Goal: Transaction & Acquisition: Purchase product/service

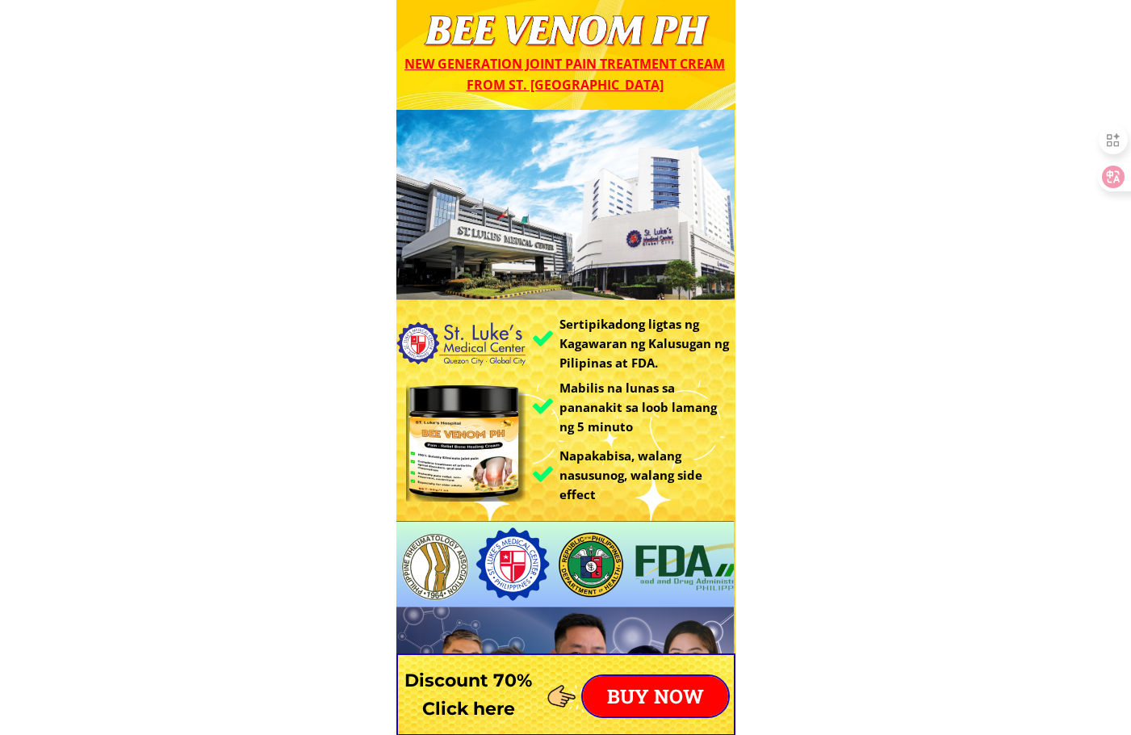
click at [681, 681] on p "BUY NOW" at bounding box center [655, 696] width 145 height 40
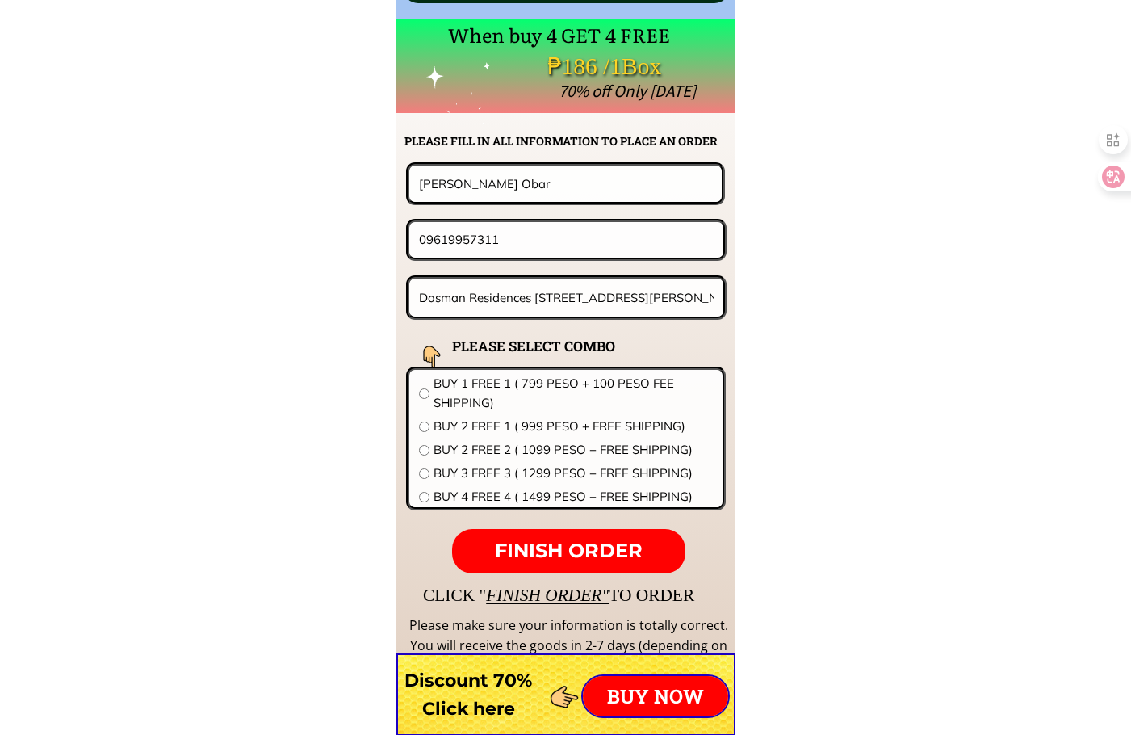
scroll to position [12668, 0]
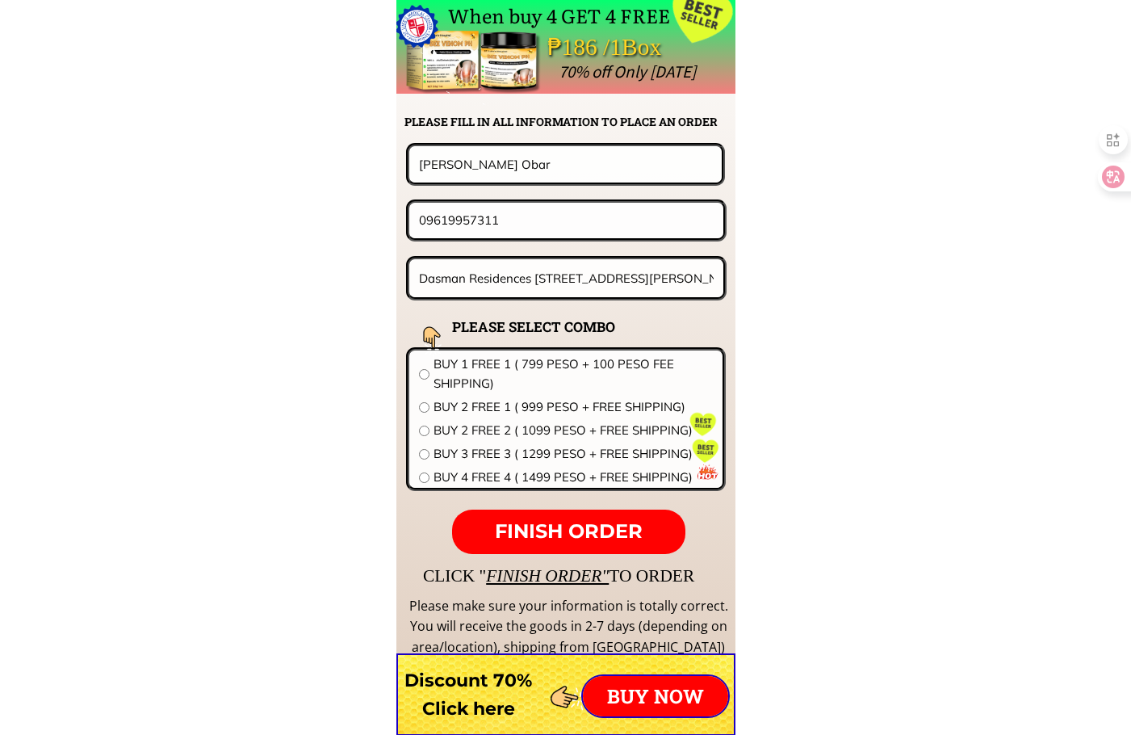
paste input "Mangyaring mag-order sa pamamagitan ng aking opisyal na website upang matiyak n…"
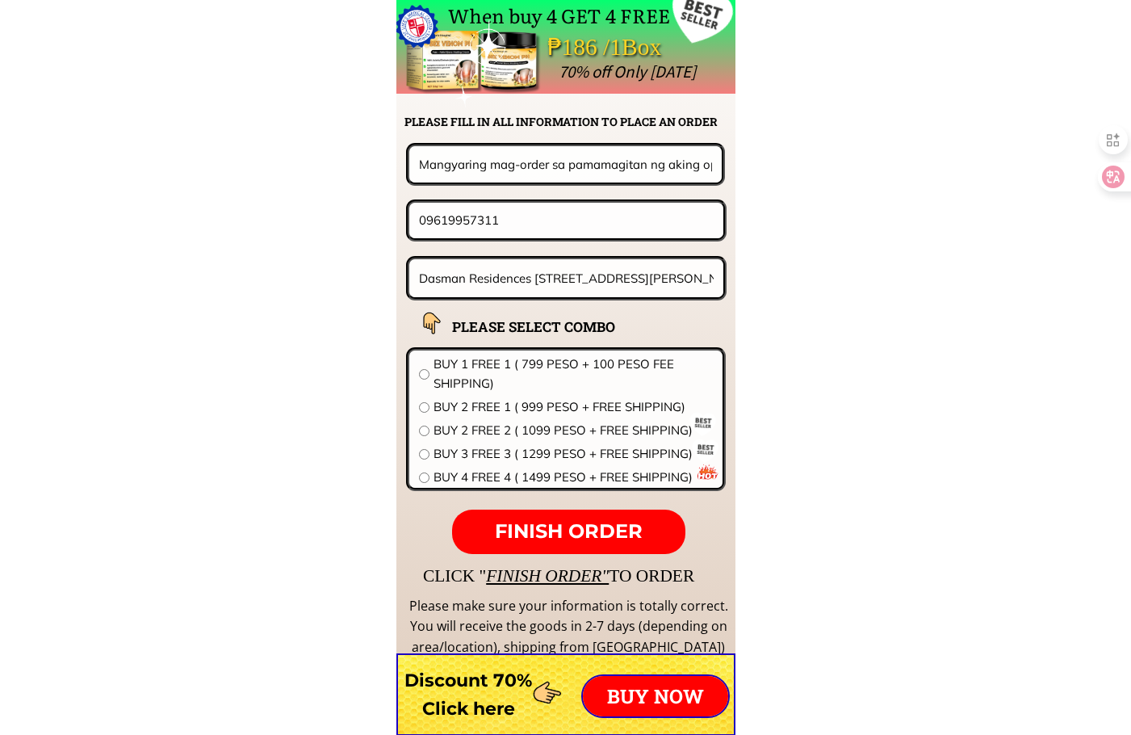
type input "Mangyaring mag-order sa pamamagitan ng aking opisyal na website upang matiyak n…"
click at [480, 225] on input "09619957311" at bounding box center [566, 220] width 303 height 35
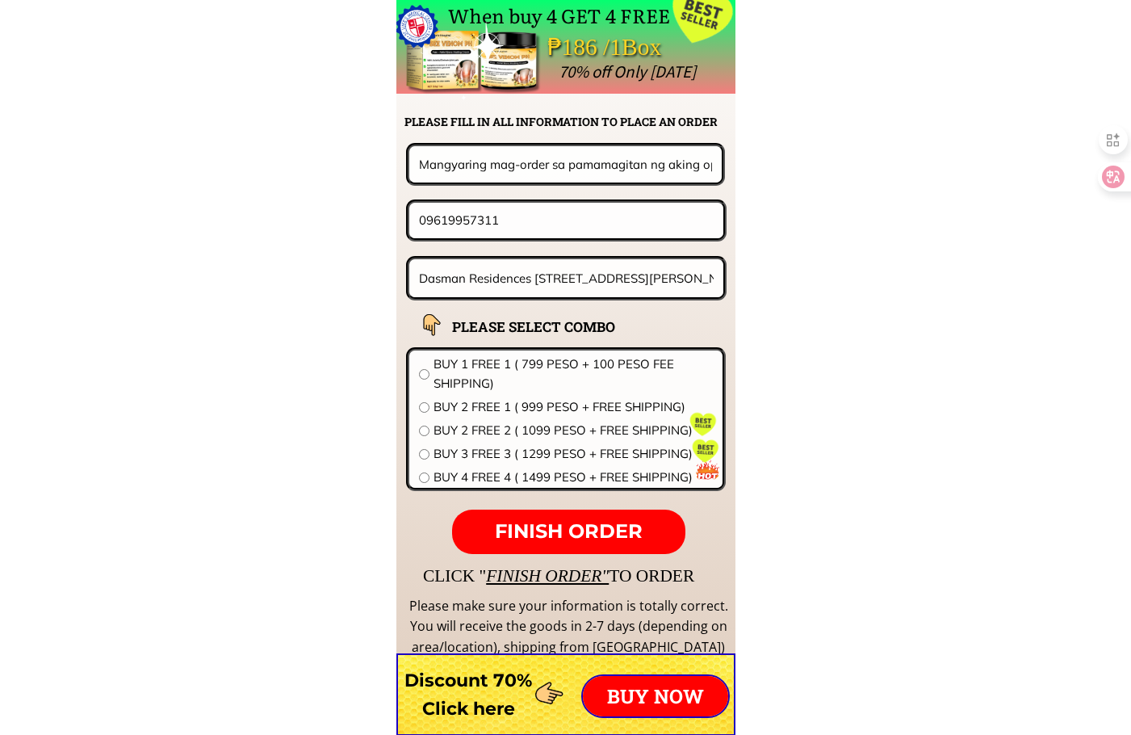
scroll to position [0, 0]
click at [495, 145] on div "Mangyaring mag-order sa pamamagitan ng aking opisyal na website upang matiyak n…" at bounding box center [565, 164] width 319 height 42
click at [499, 170] on input "Mangyaring mag-order sa pamamagitan ng aking opisyal na website upang matiyak n…" at bounding box center [565, 164] width 301 height 36
drag, startPoint x: 560, startPoint y: 223, endPoint x: 338, endPoint y: 220, distance: 222.0
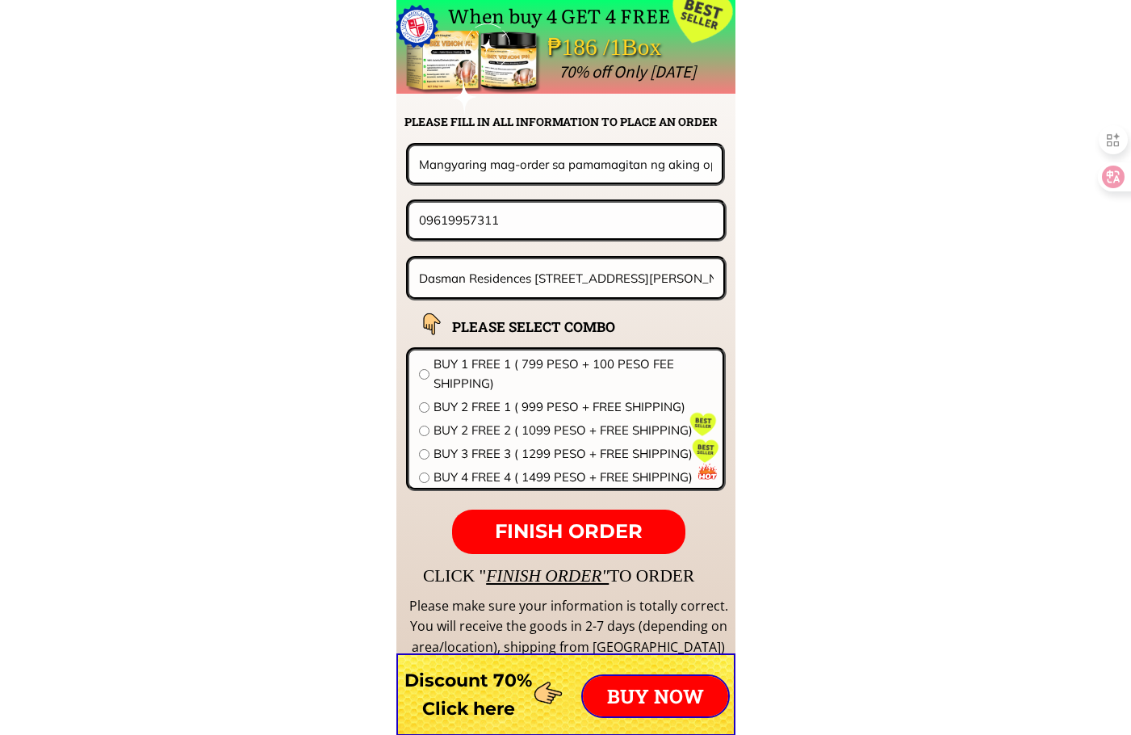
paste input "56-952-1496"
type input "09569521496"
drag, startPoint x: 586, startPoint y: 170, endPoint x: 558, endPoint y: 167, distance: 28.4
click at [558, 167] on input "Mangyaring mag-order sa pamamagitan ng aking opisyal na website upang matiyak n…" at bounding box center [565, 164] width 301 height 36
paste input "Virginia Glorioso"
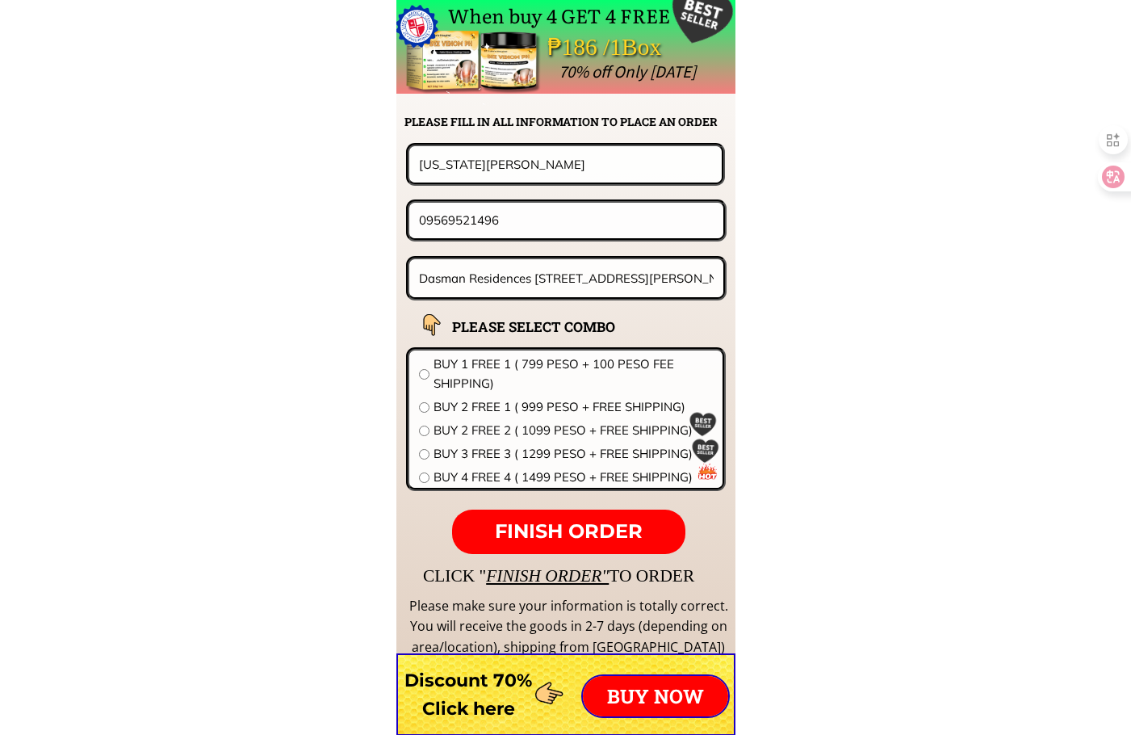
type input "Virginia Glorioso"
click at [556, 288] on input "Dasman Residences 2973 Apelo Cruz St., Bgy. 162, Malibay, Pasay City" at bounding box center [567, 278] width 304 height 38
paste input "2Rizal Street Pagbila"
type input "2Rizal Street Pagbila"
click at [488, 371] on span "BUY 1 FREE 1 ( 799 PESO + 100 PESO FEE SHIPPING)" at bounding box center [573, 373] width 279 height 39
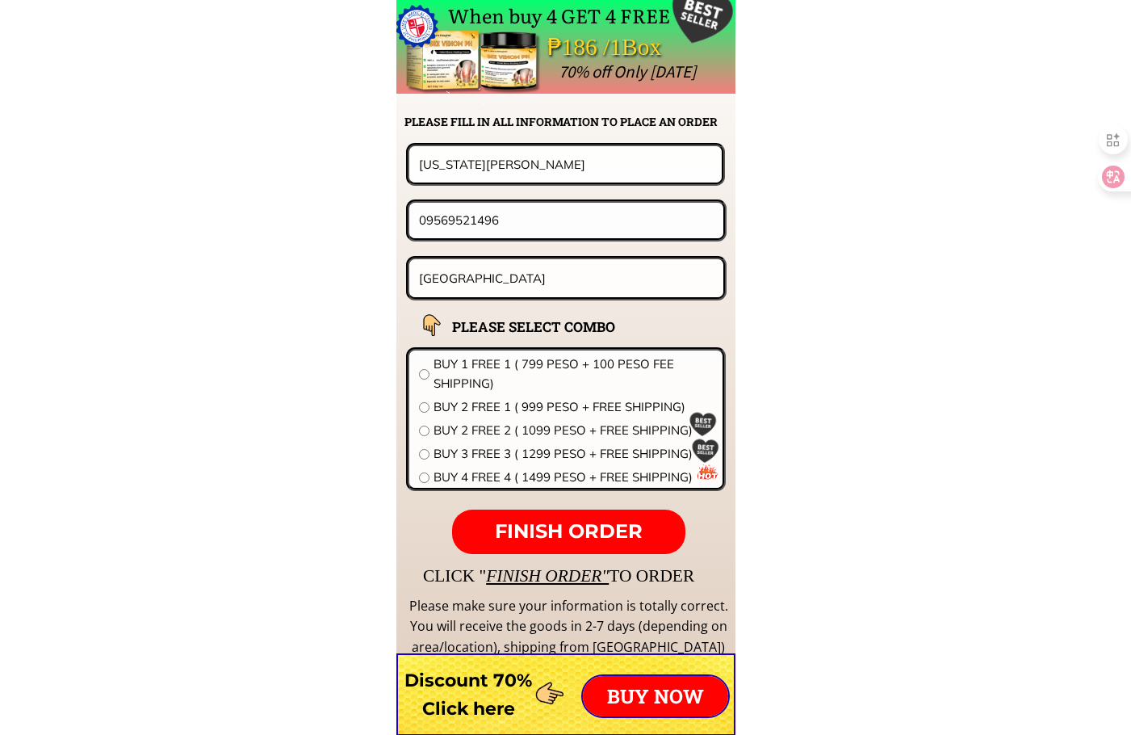
radio input "true"
click at [484, 408] on span "BUY 2 FREE 1 ( 999 PESO + FREE SHIPPING)" at bounding box center [573, 406] width 279 height 19
radio input "true"
click at [552, 535] on span "FINISH ORDER" at bounding box center [569, 530] width 148 height 23
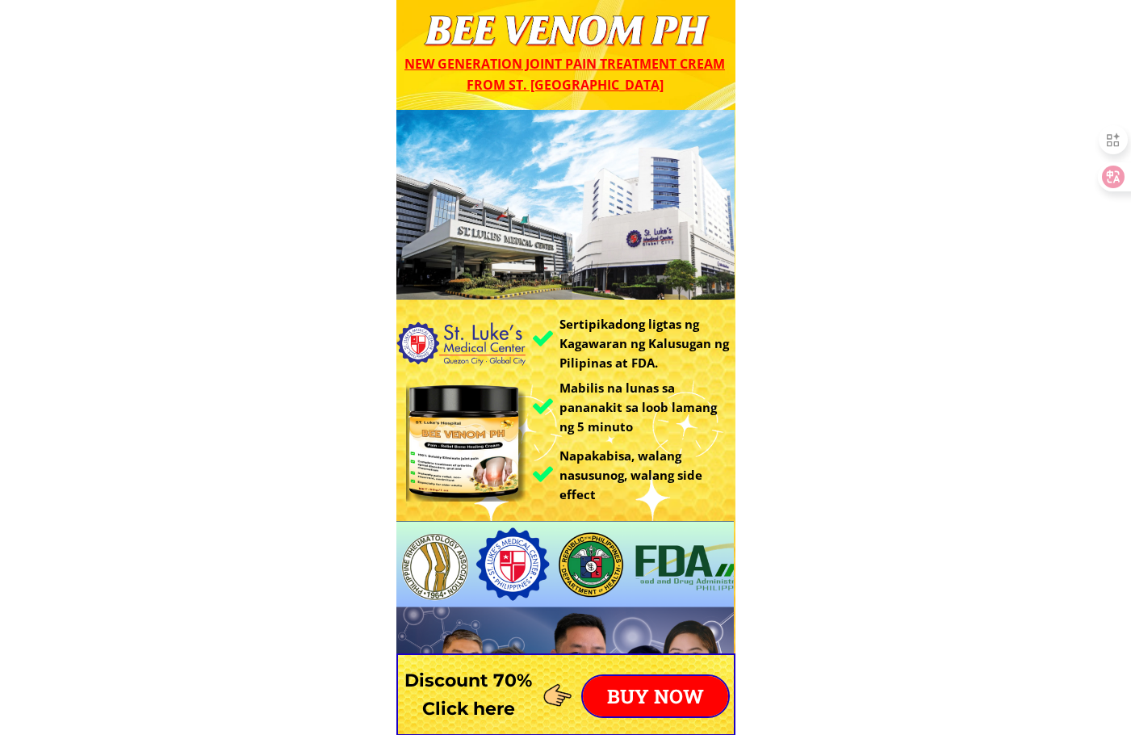
click at [643, 694] on p "BUY NOW" at bounding box center [655, 696] width 145 height 40
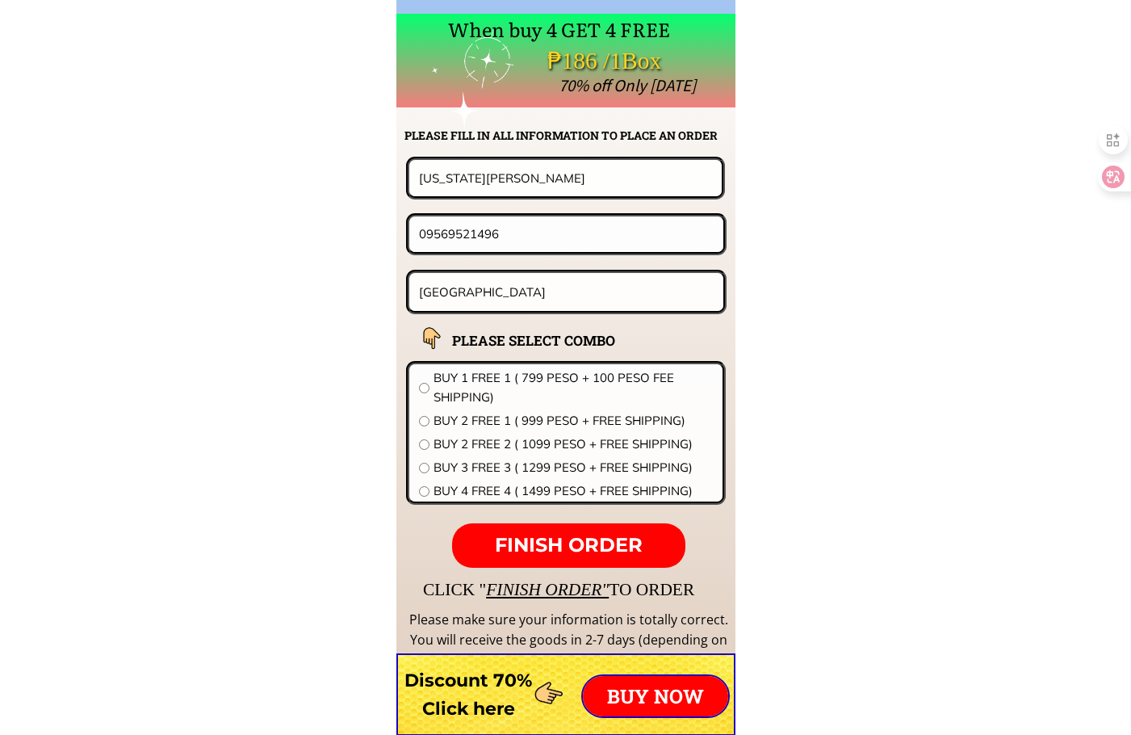
scroll to position [12668, 0]
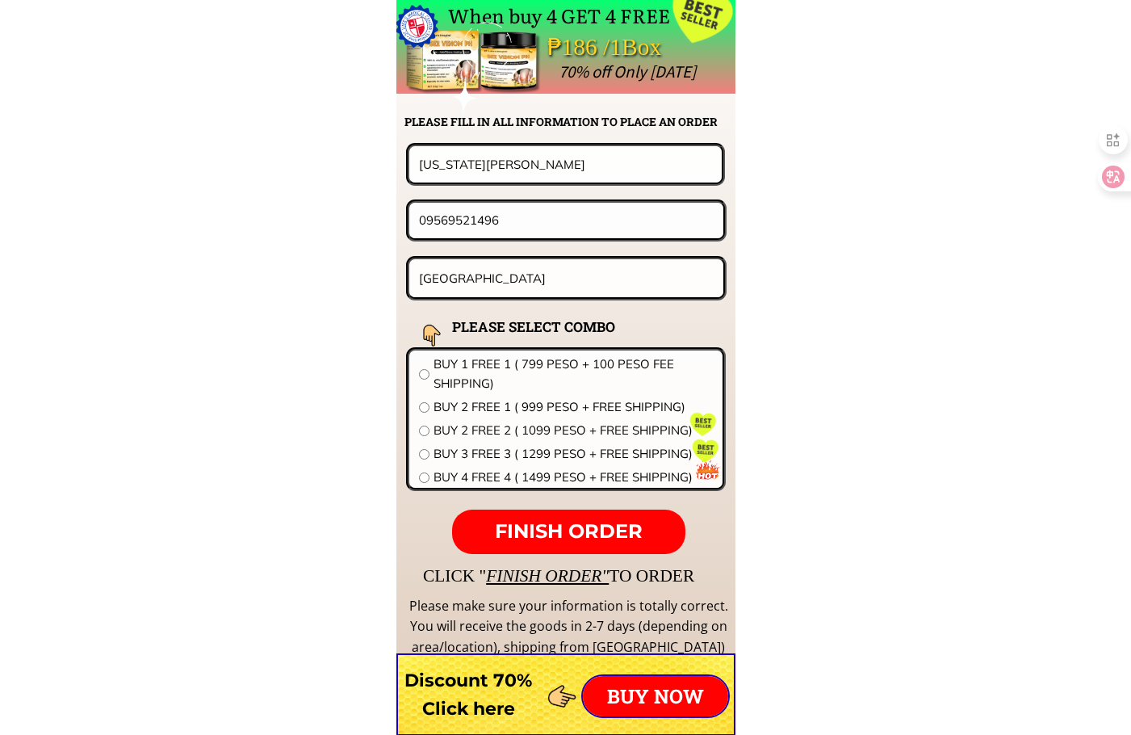
drag, startPoint x: 551, startPoint y: 180, endPoint x: 315, endPoint y: 166, distance: 236.2
paste input "Domi go marfori 86 yrs"
type input "Domi go marfori 86 yrs"
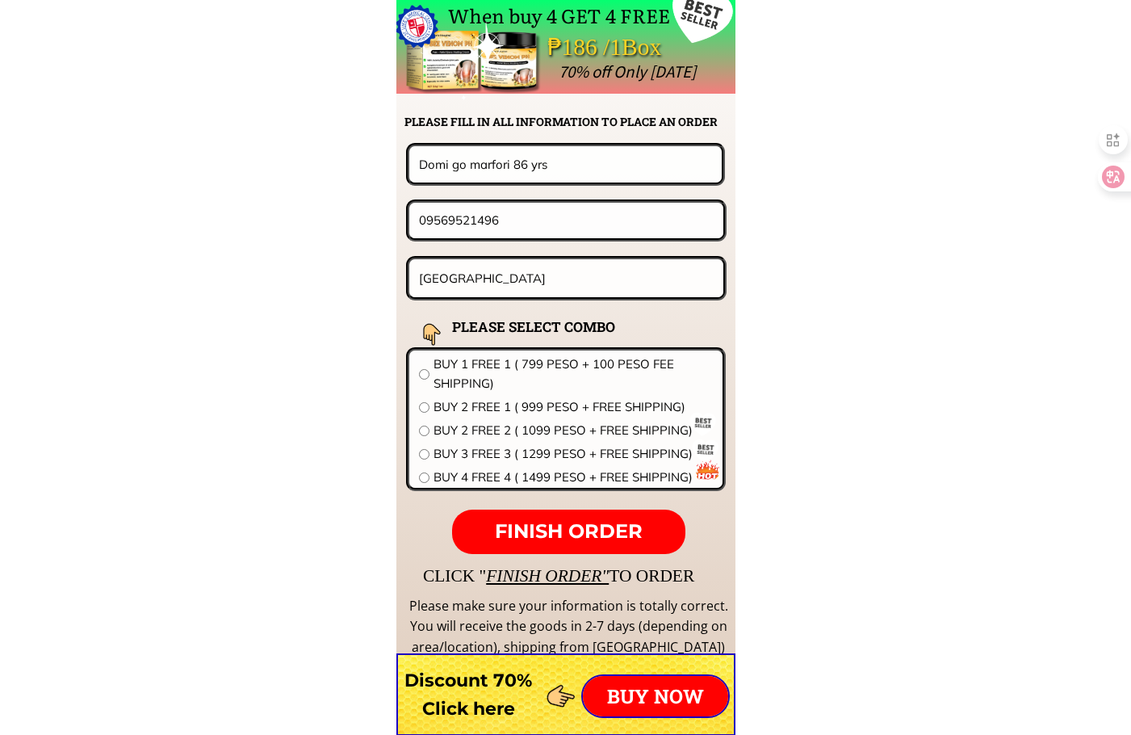
drag, startPoint x: 533, startPoint y: 228, endPoint x: 295, endPoint y: 220, distance: 237.5
paste input "674603104"
type input "09674603104"
click at [536, 287] on input "2Rizal Street Pagbila" at bounding box center [567, 278] width 304 height 38
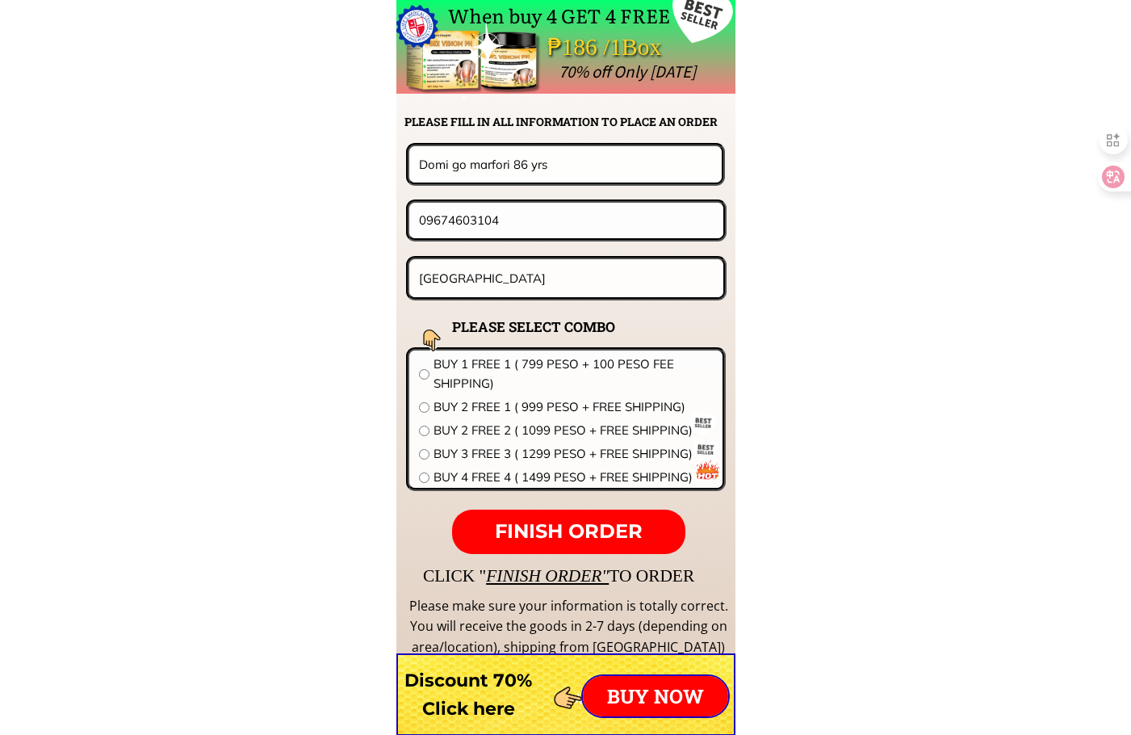
paste input "Lot1 Blok4 St Mabuhay phase3 ClasterSeies Mamated Cabuyao Lagun"
type input "Lot1 Blok4 St Mabuhay phase3 ClasterSeies Mamated Cabuyao Laguna"
click at [520, 408] on span "BUY 2 FREE 1 ( 999 PESO + FREE SHIPPING)" at bounding box center [573, 406] width 279 height 19
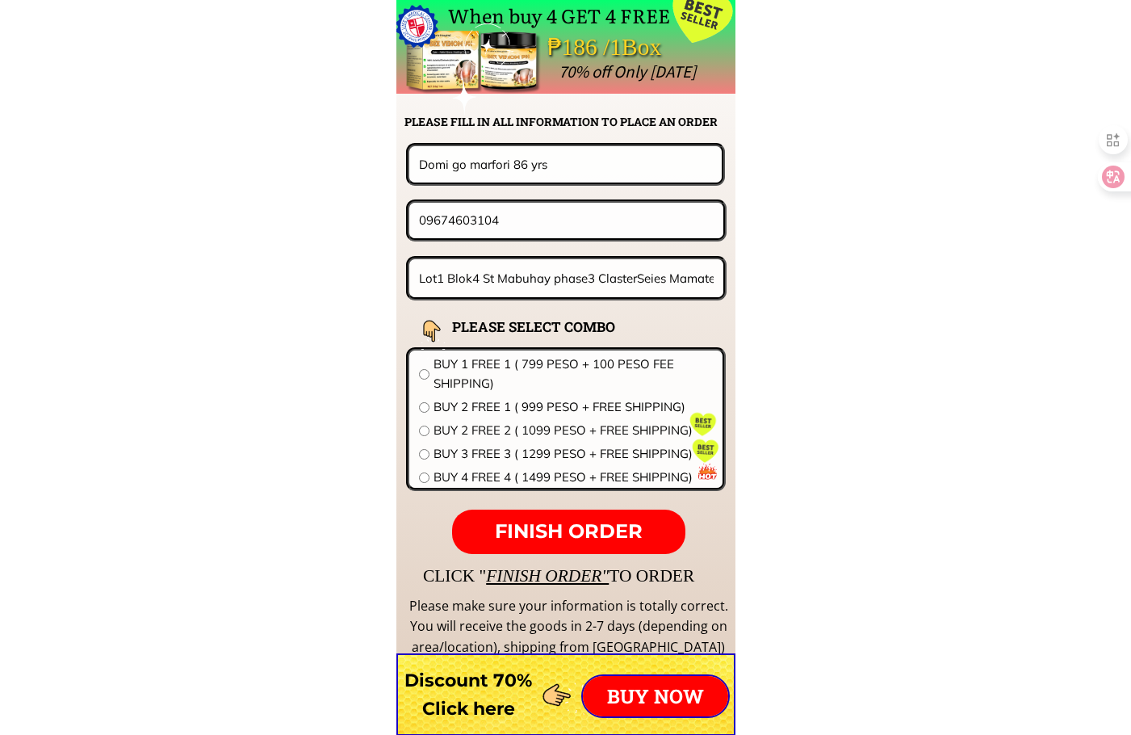
radio input "true"
click at [595, 543] on p "FINISH ORDER" at bounding box center [568, 531] width 233 height 45
